Goal: Task Accomplishment & Management: Manage account settings

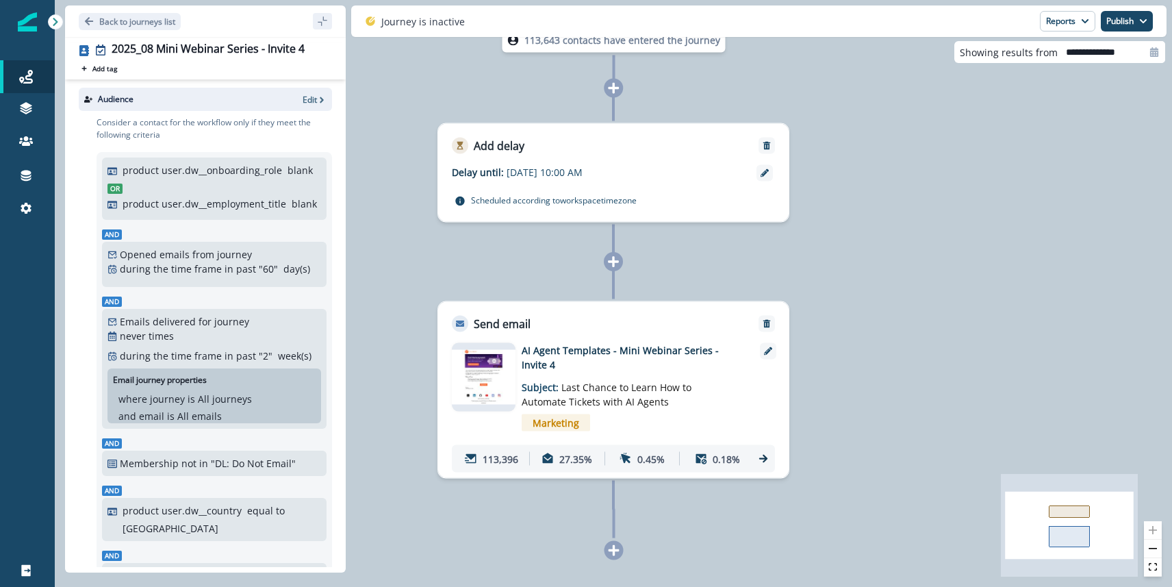
click at [1137, 31] on div "Journey is inactive Reports Email Report Journey Member Report Publish as activ…" at bounding box center [758, 20] width 815 height 31
click at [1131, 27] on button "Publish" at bounding box center [1126, 21] width 52 height 21
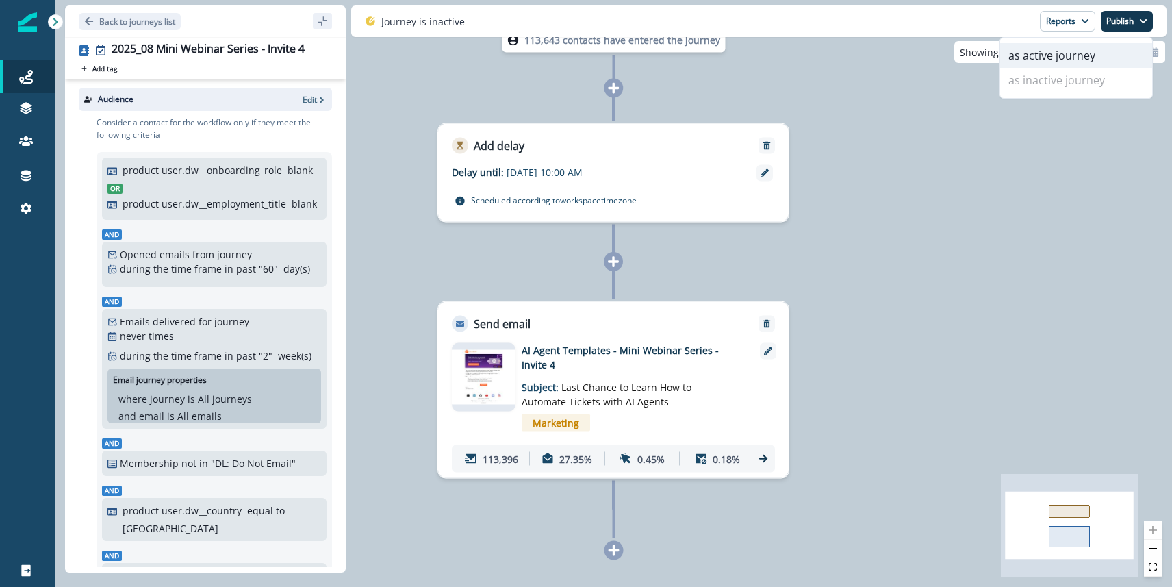
click at [1059, 55] on button "as active journey" at bounding box center [1076, 55] width 152 height 25
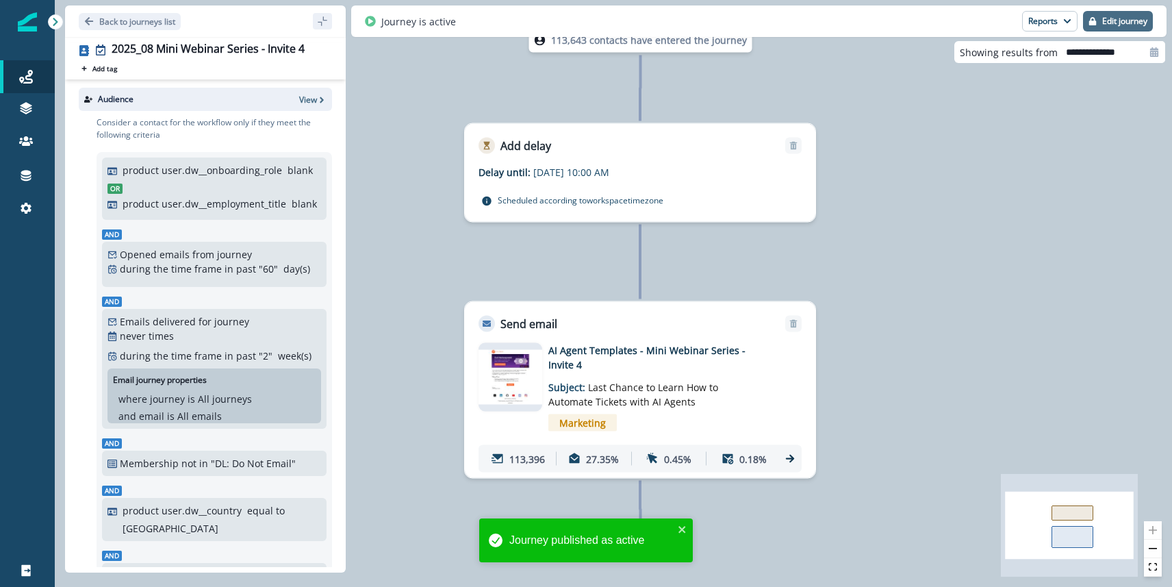
click at [1124, 21] on p "Edit journey" at bounding box center [1124, 21] width 45 height 10
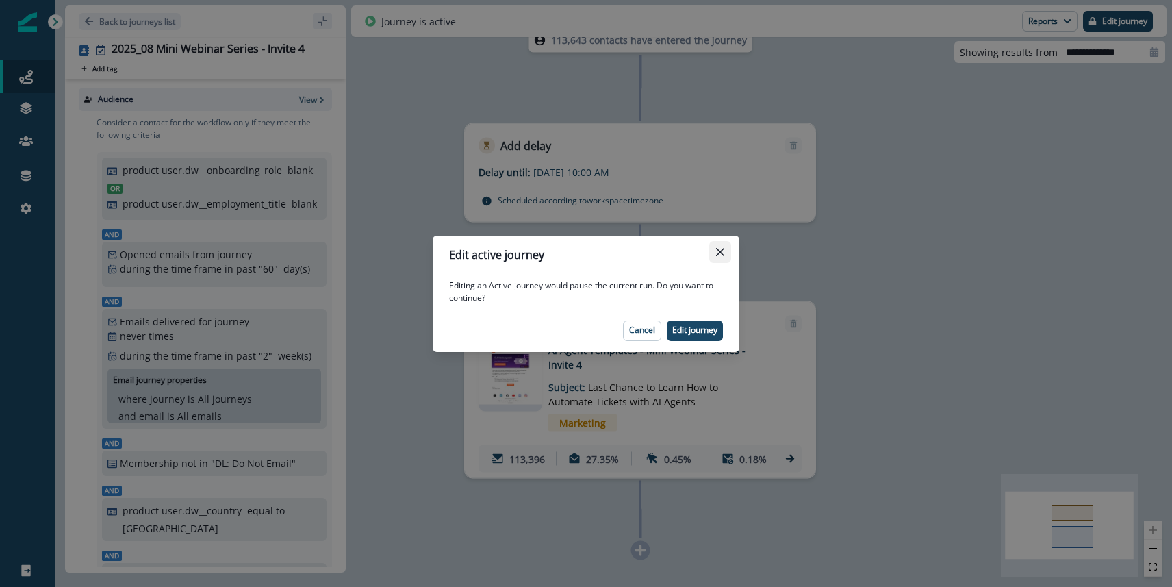
click at [720, 253] on icon "Close" at bounding box center [720, 252] width 8 height 8
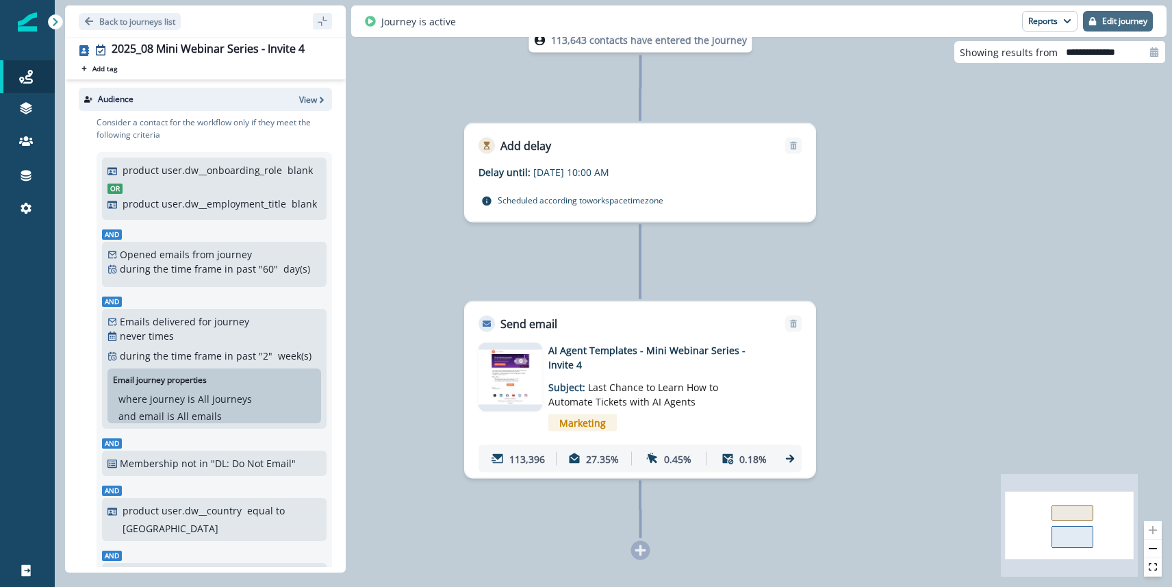
click at [1109, 24] on p "Edit journey" at bounding box center [1124, 21] width 45 height 10
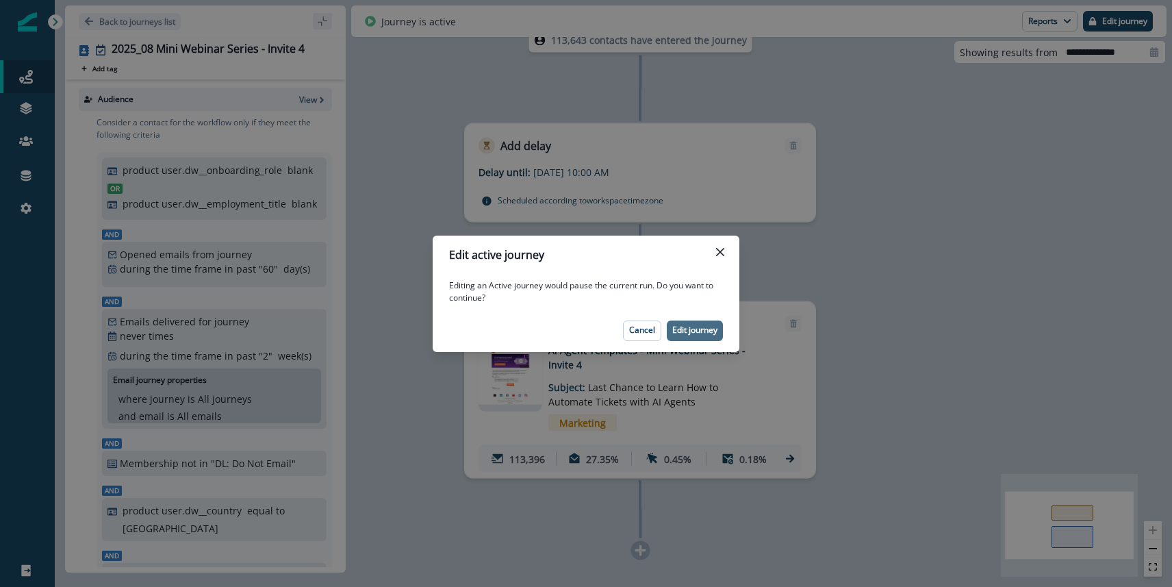
click at [673, 335] on p "Edit journey" at bounding box center [694, 330] width 45 height 10
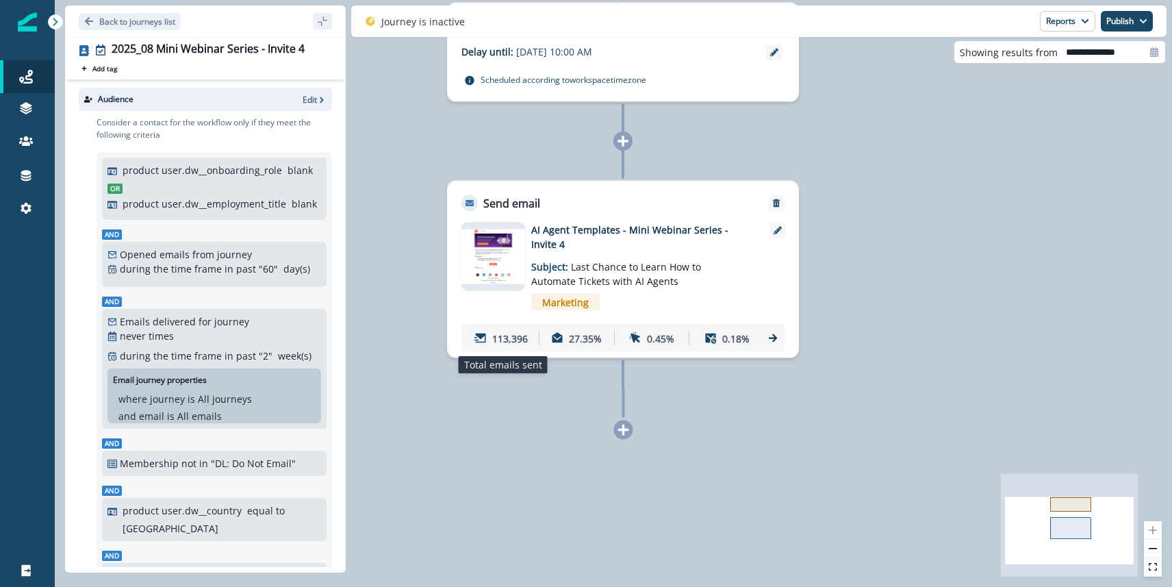
click at [505, 338] on p "113,396" at bounding box center [510, 338] width 36 height 14
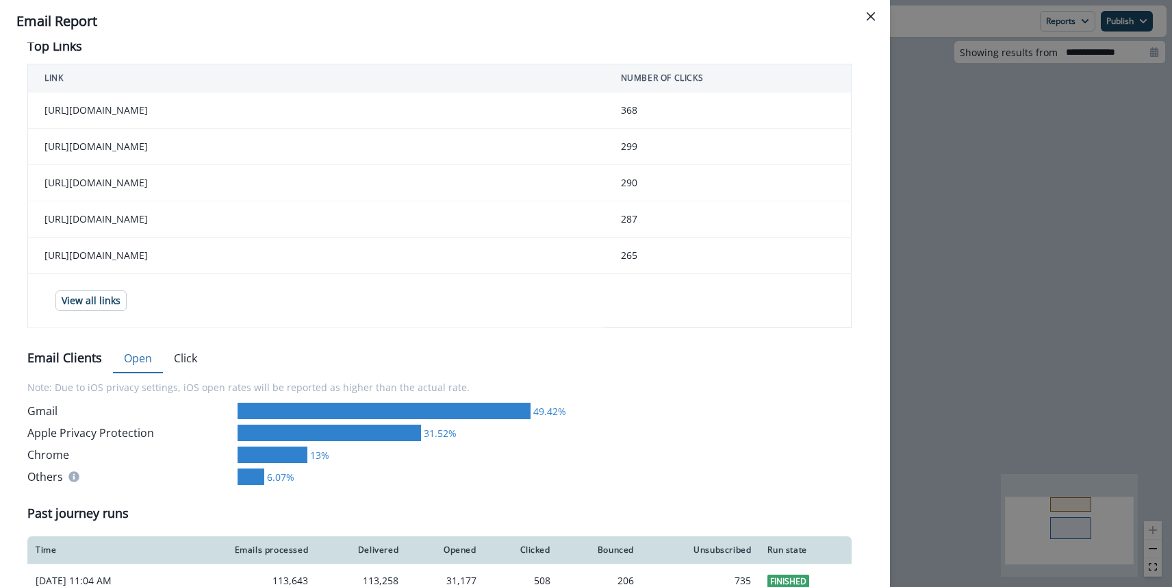
scroll to position [578, 0]
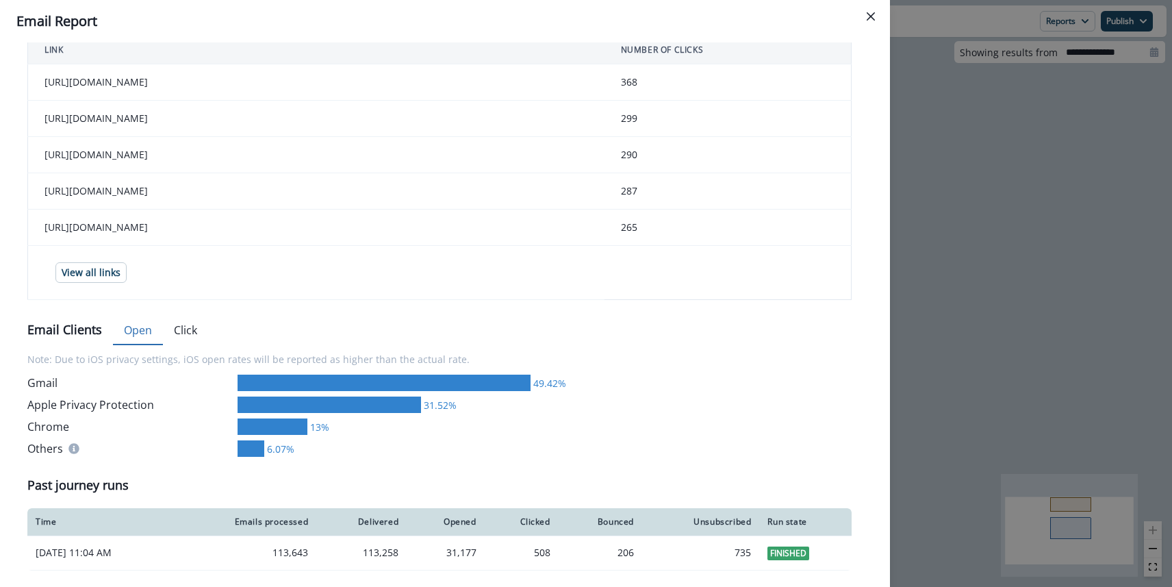
click at [1014, 281] on div "**********" at bounding box center [586, 293] width 1172 height 587
